Goal: Task Accomplishment & Management: Manage account settings

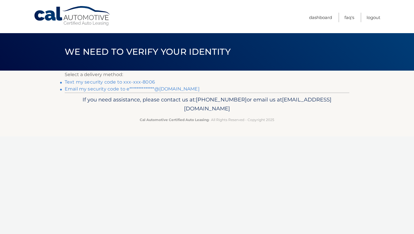
click at [109, 89] on link "**********" at bounding box center [132, 88] width 135 height 5
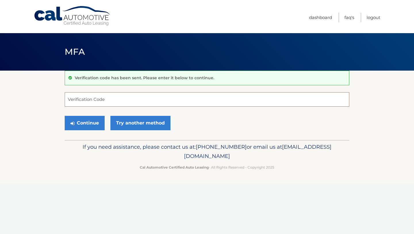
click at [102, 97] on input "Verification Code" at bounding box center [207, 99] width 285 height 14
click at [205, 100] on input "Verification Code" at bounding box center [207, 99] width 285 height 14
type input "v"
paste input "469664"
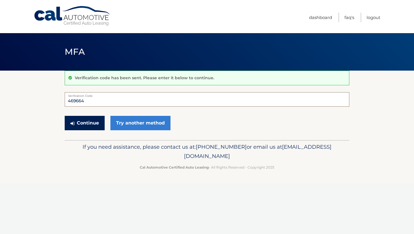
type input "469664"
click at [88, 124] on button "Continue" at bounding box center [85, 123] width 40 height 14
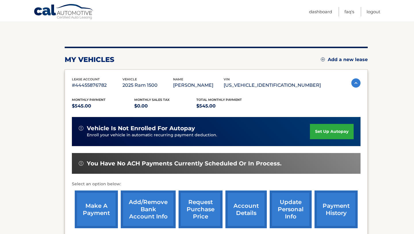
scroll to position [52, 0]
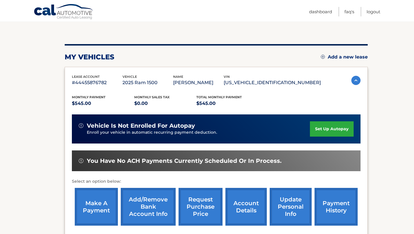
click at [89, 210] on link "make a payment" at bounding box center [96, 207] width 43 height 38
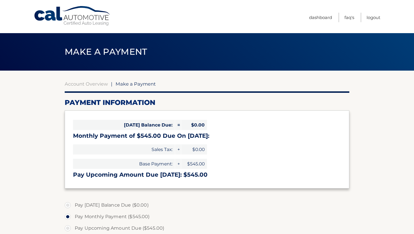
select select "OGM1ZWM5NGQtM2RlYi00ZWNlLTlkYTgtNWIzN2NhMDdiZGUw"
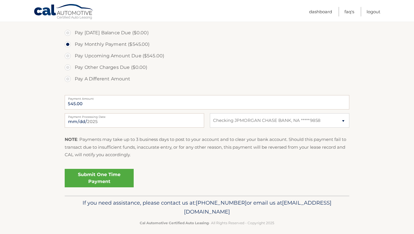
scroll to position [172, 0]
click at [115, 180] on link "Submit One Time Payment" at bounding box center [99, 177] width 69 height 18
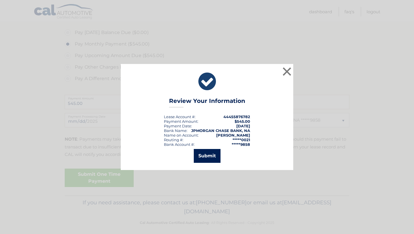
click at [213, 160] on button "Submit" at bounding box center [207, 156] width 27 height 14
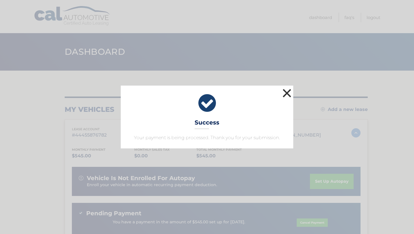
click at [289, 93] on button "×" at bounding box center [287, 93] width 12 height 12
